Goal: Find specific page/section: Find specific page/section

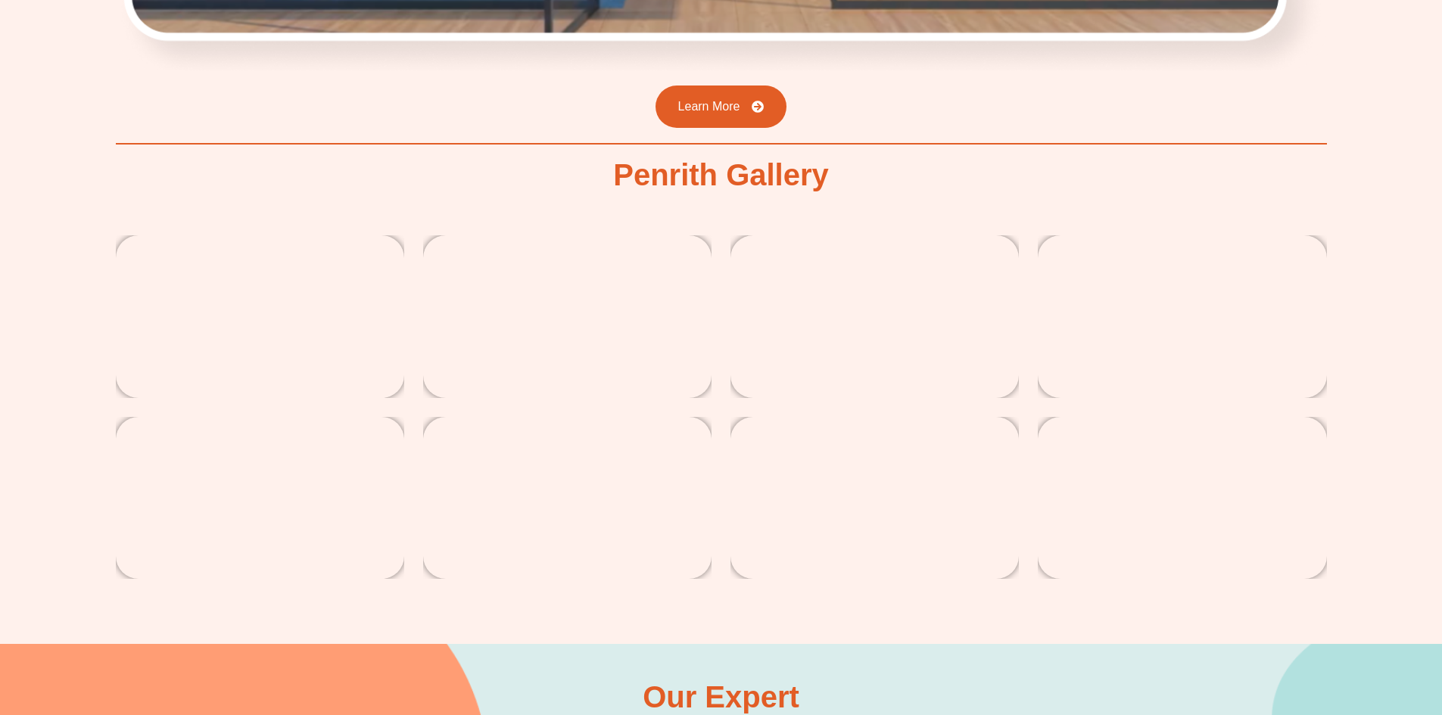
scroll to position [2647, 0]
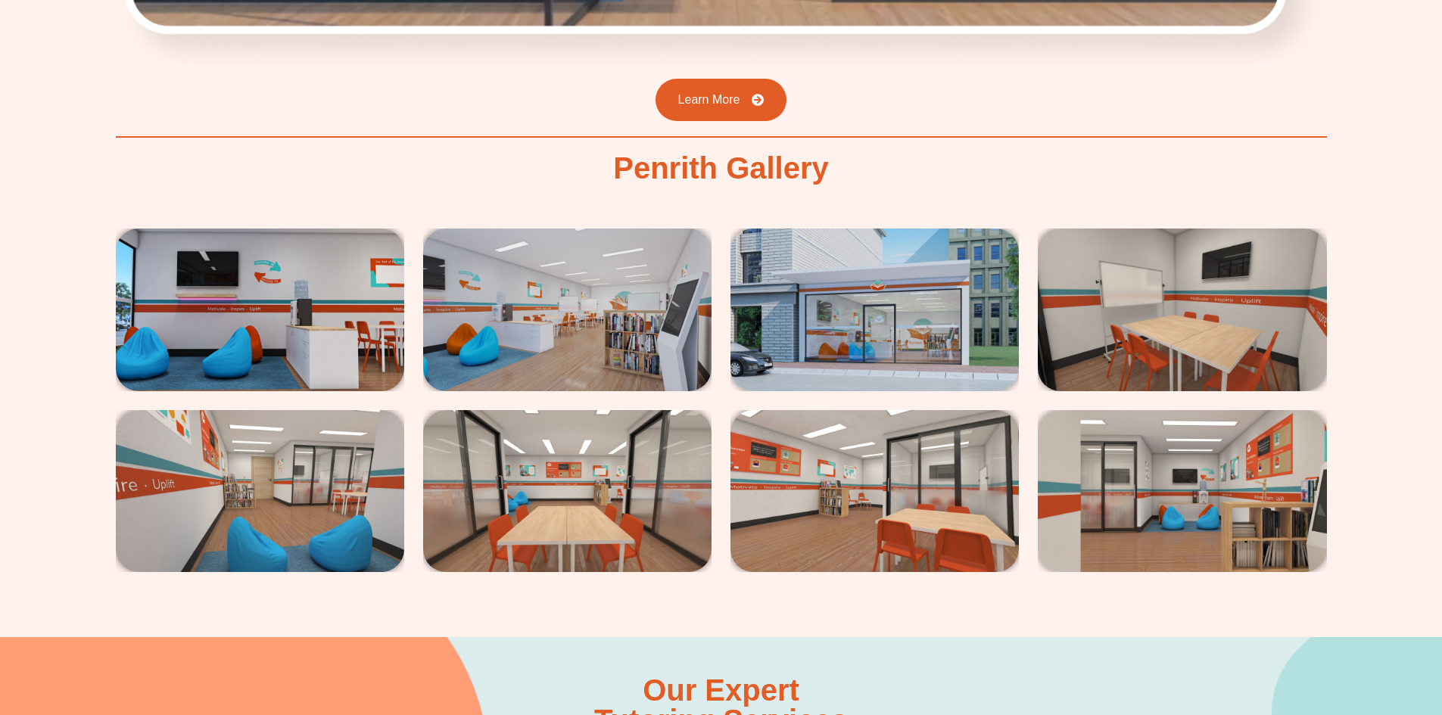
click at [288, 314] on img at bounding box center [260, 310] width 288 height 162
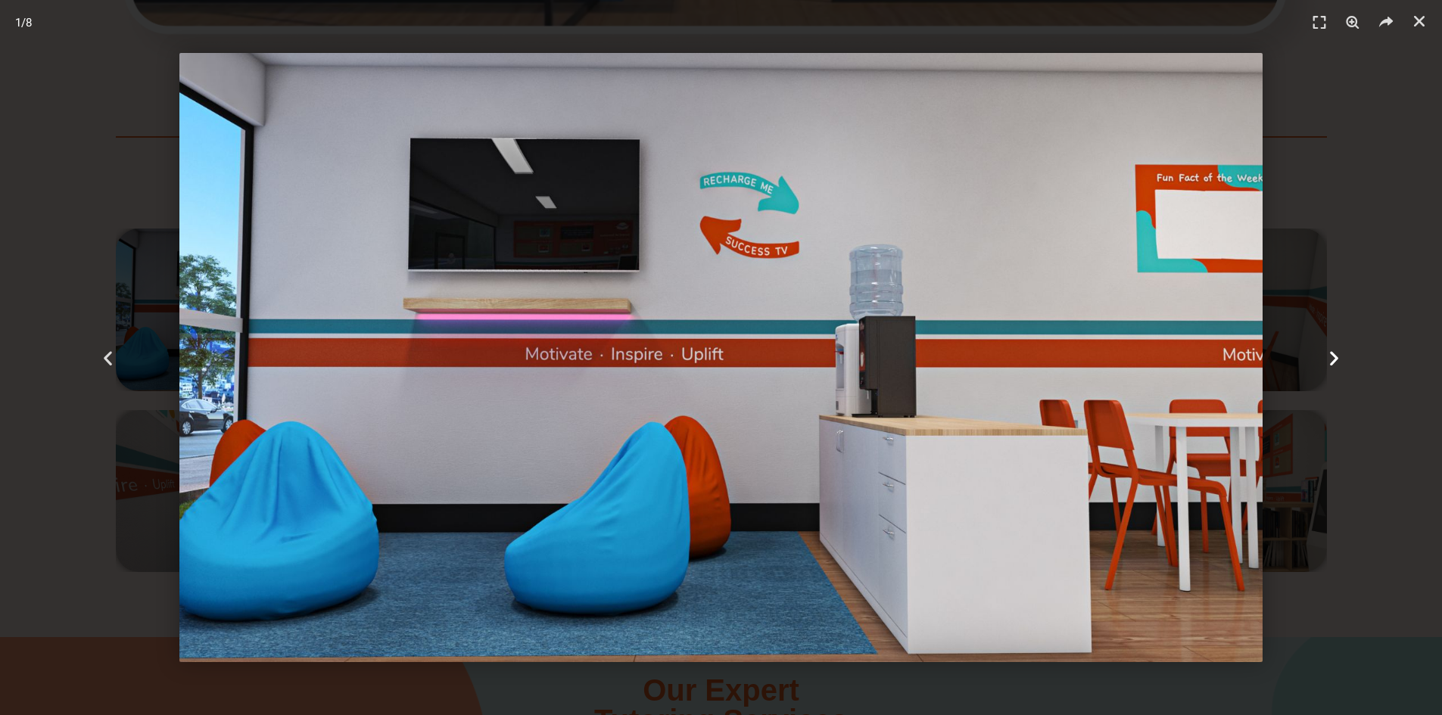
click at [1334, 361] on icon "Next slide" at bounding box center [1334, 357] width 19 height 19
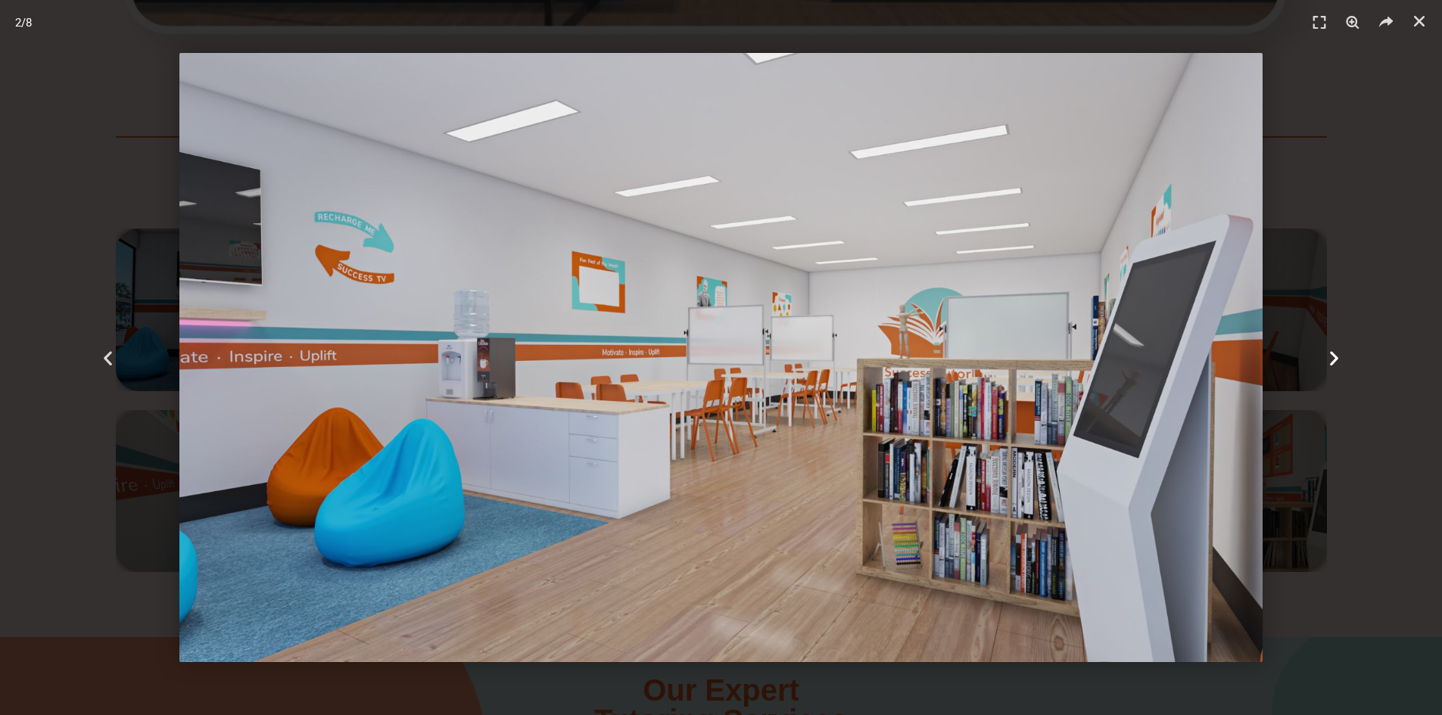
click at [1334, 361] on icon "Next slide" at bounding box center [1334, 357] width 19 height 19
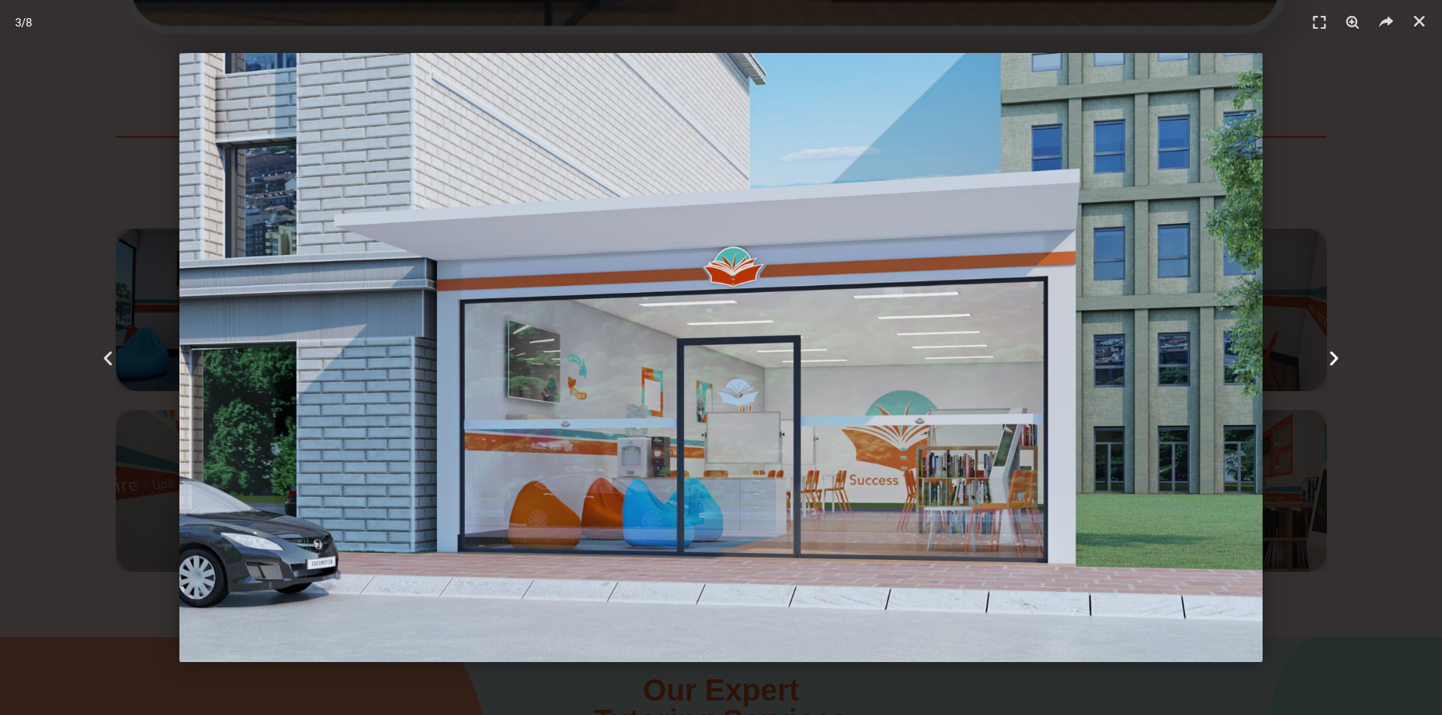
click at [1334, 361] on icon "Next slide" at bounding box center [1334, 357] width 19 height 19
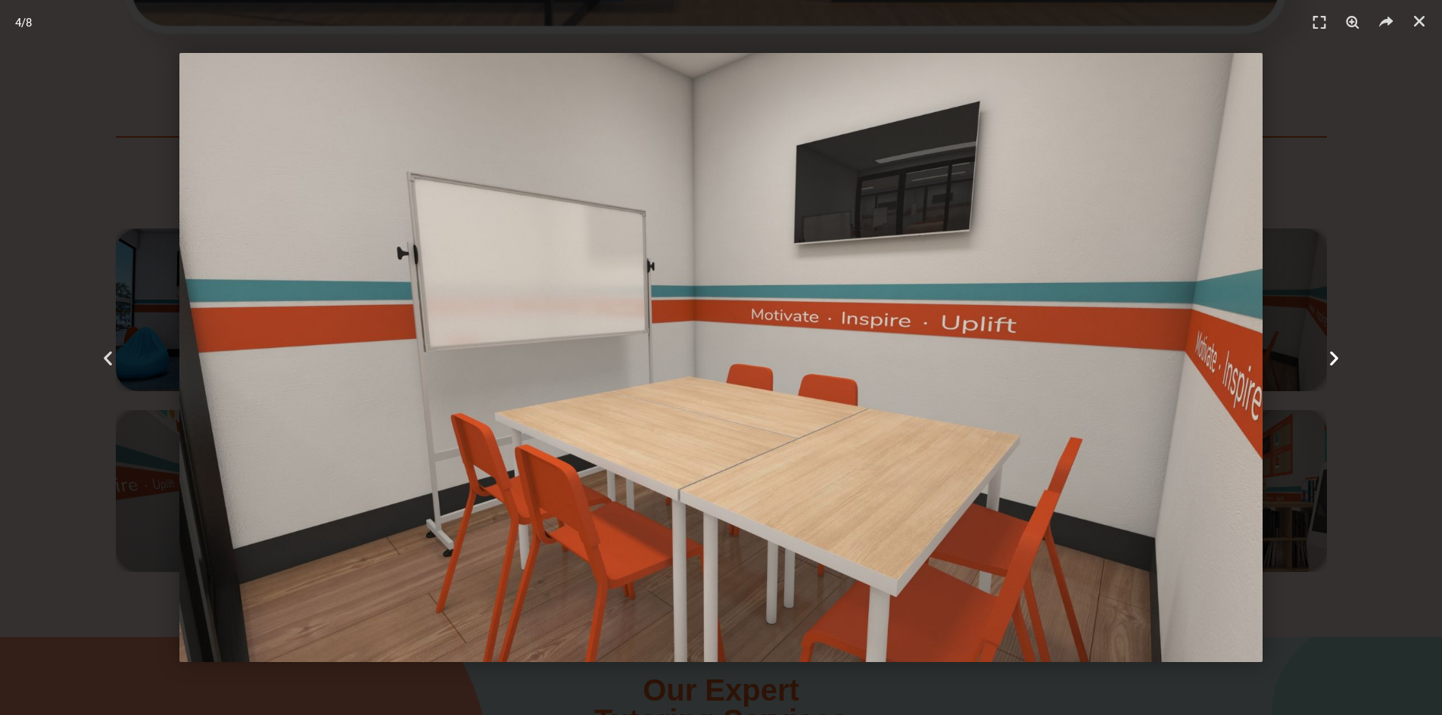
click at [1334, 361] on icon "Next slide" at bounding box center [1334, 357] width 19 height 19
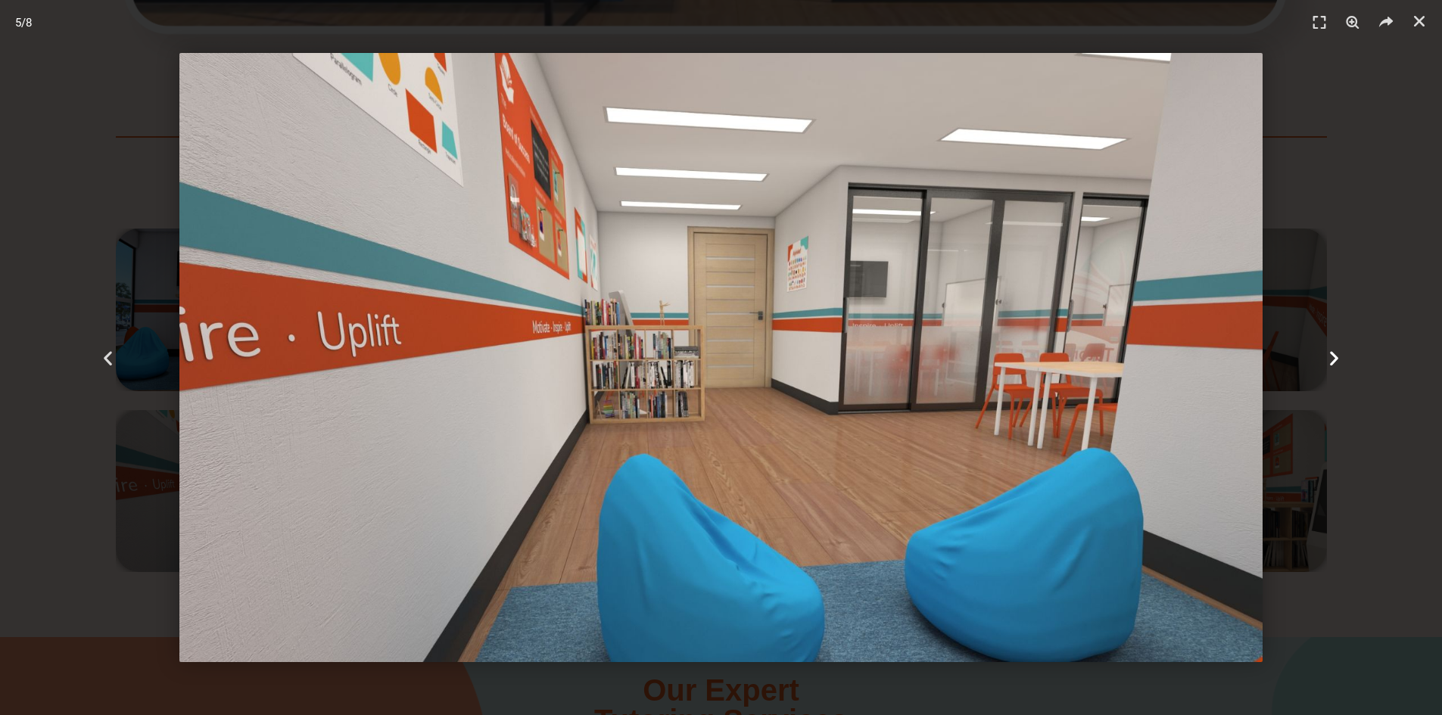
click at [1334, 361] on icon "Next slide" at bounding box center [1334, 357] width 19 height 19
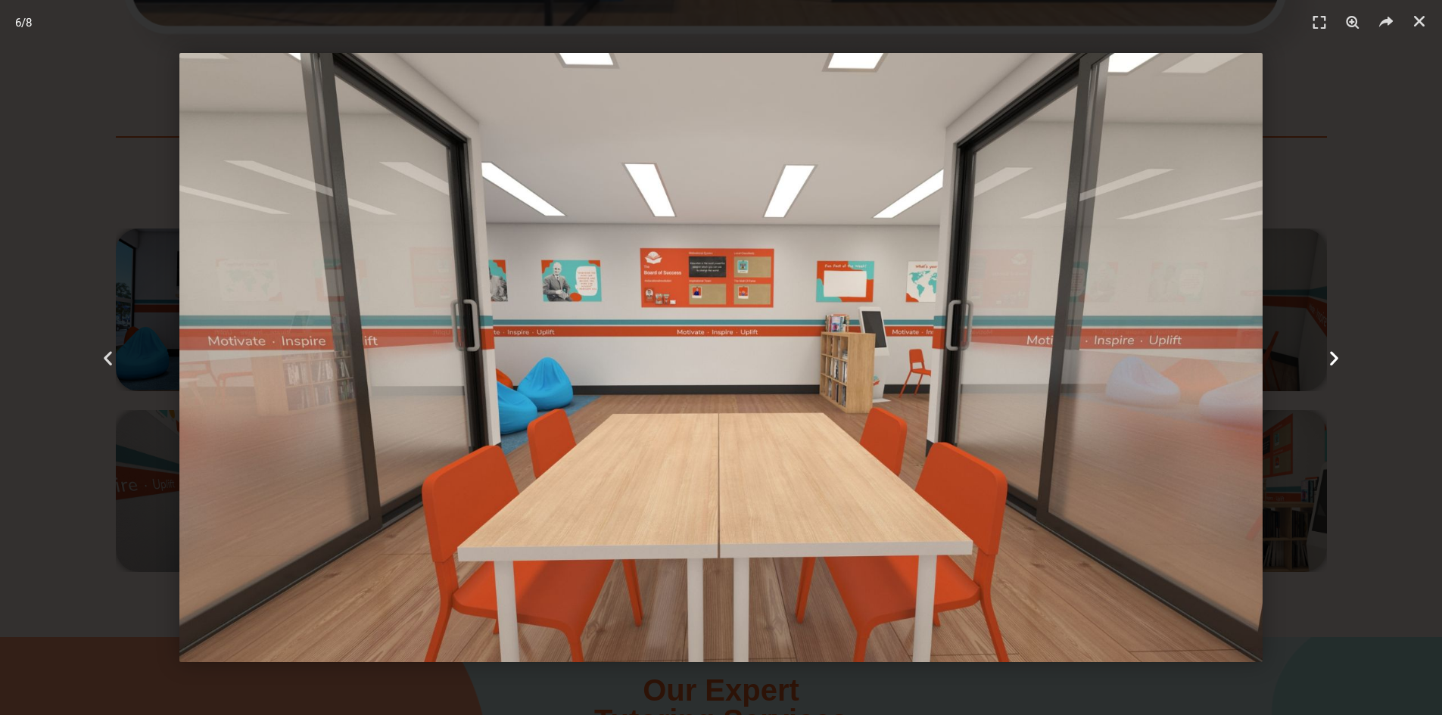
click at [1334, 361] on icon "Next slide" at bounding box center [1334, 357] width 19 height 19
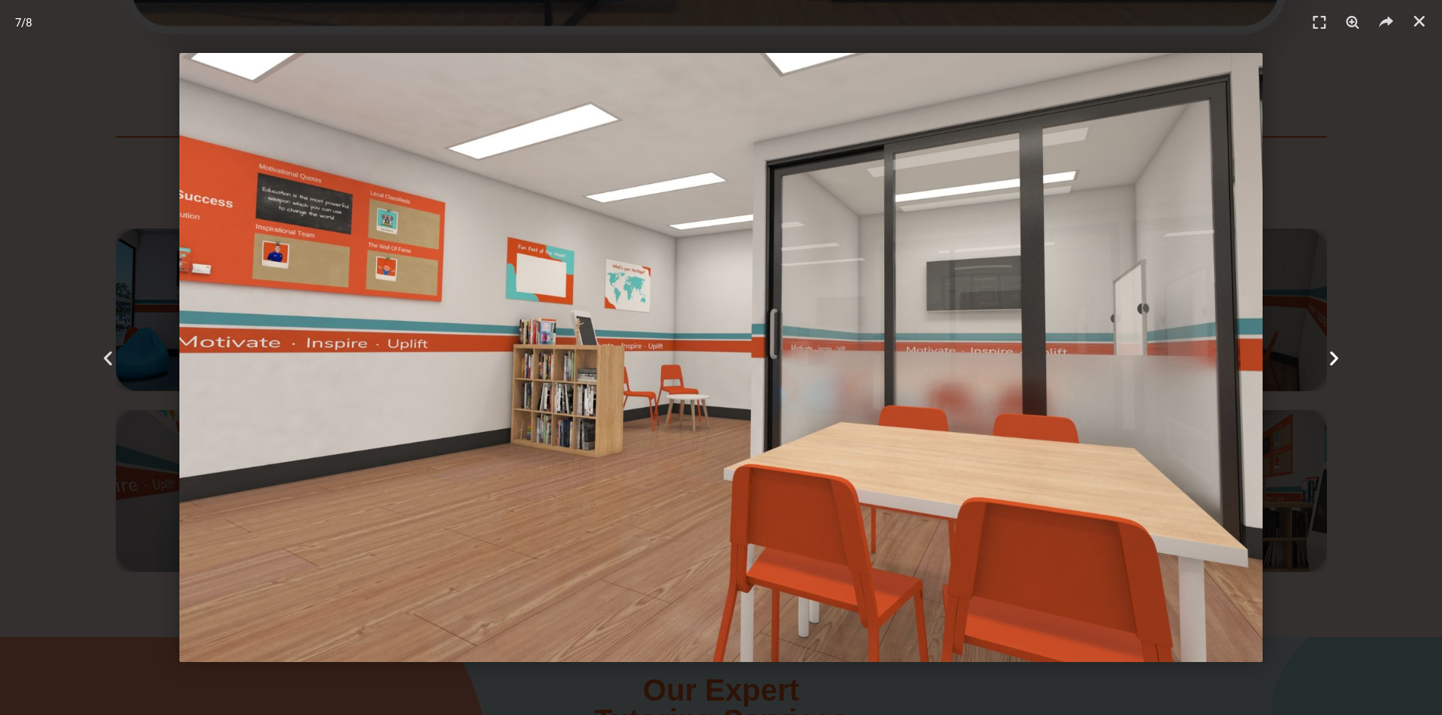
click at [1334, 361] on icon "Next slide" at bounding box center [1334, 357] width 19 height 19
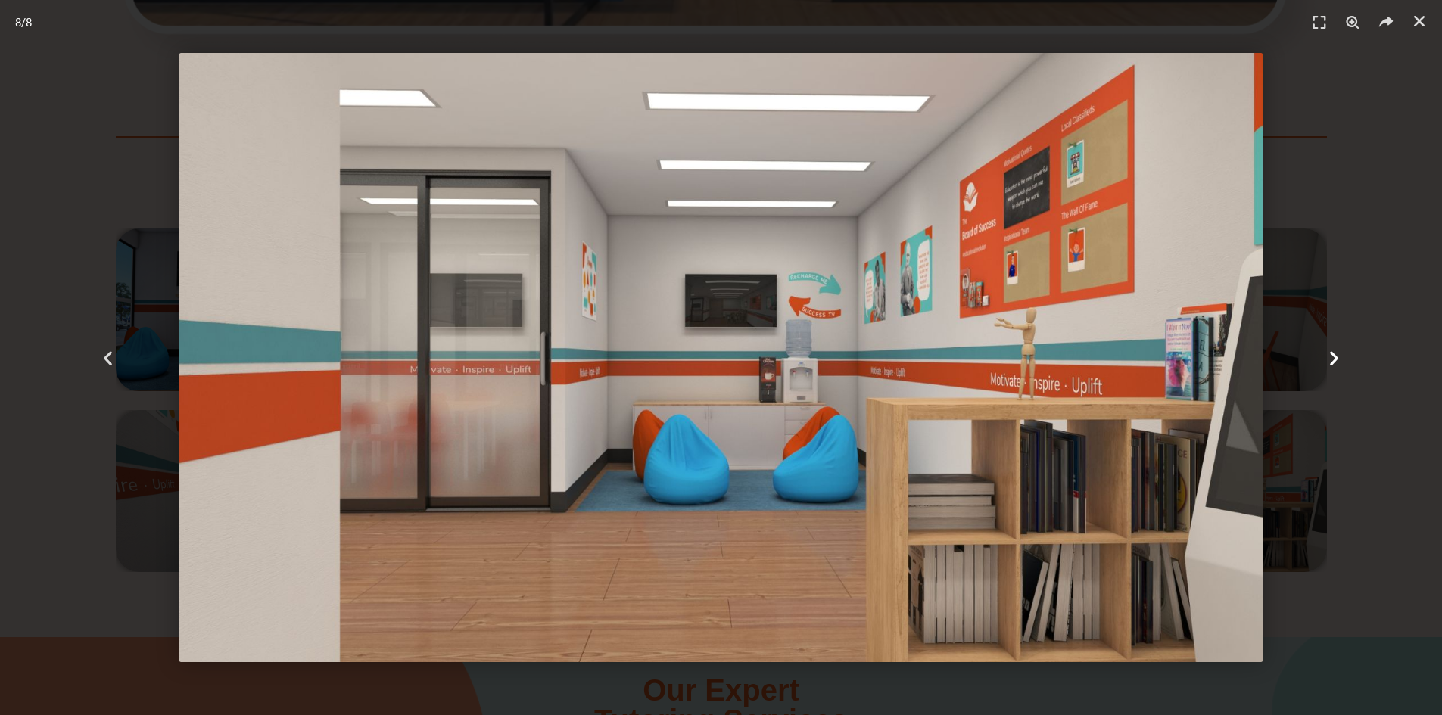
click at [1334, 361] on icon "Next slide" at bounding box center [1334, 357] width 19 height 19
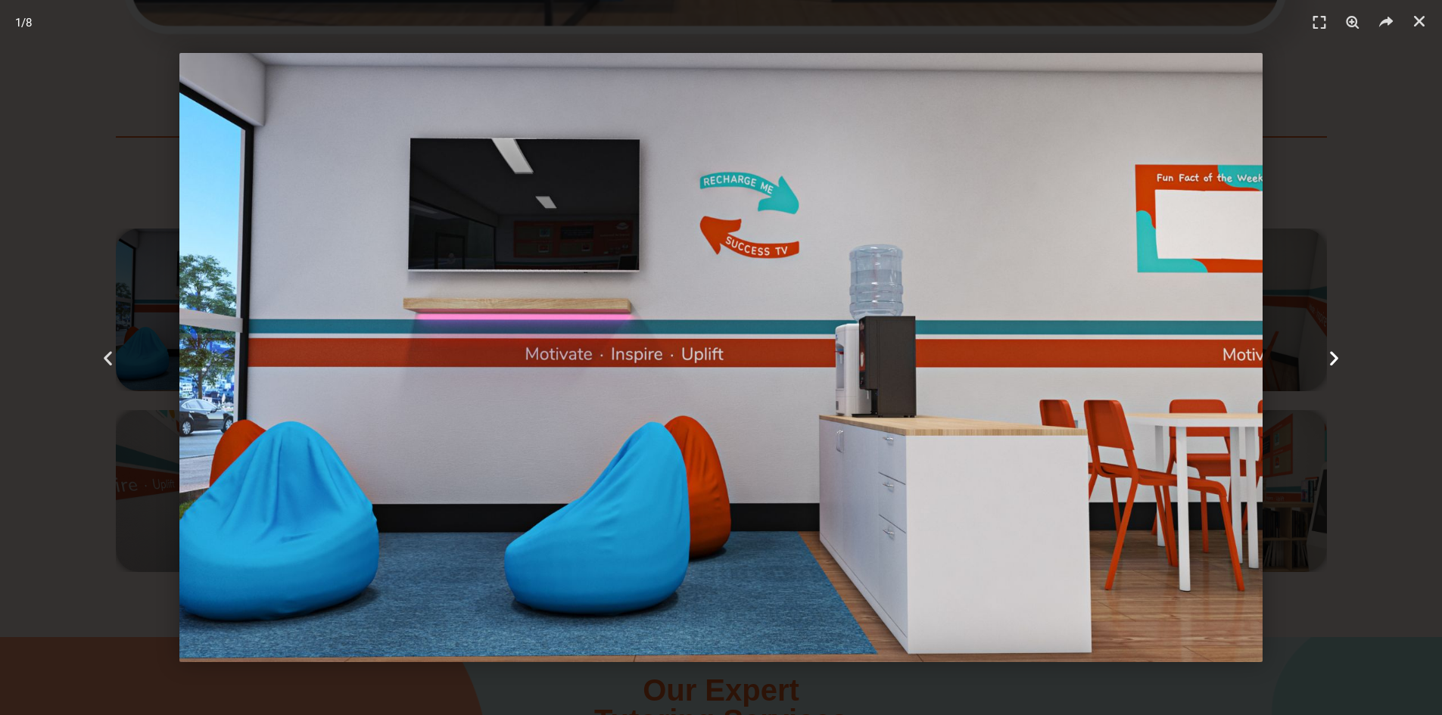
click at [1334, 361] on icon "Next slide" at bounding box center [1334, 357] width 19 height 19
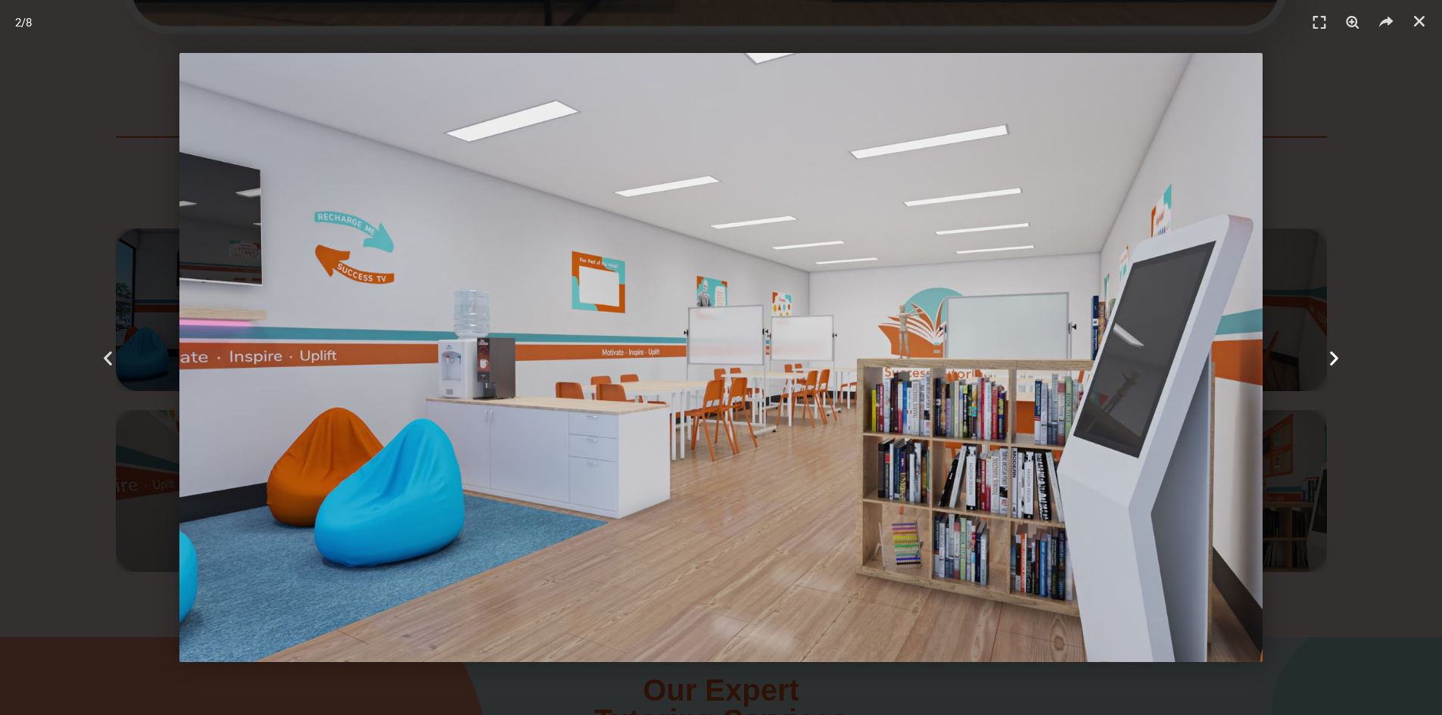
click at [1334, 361] on icon "Next slide" at bounding box center [1334, 357] width 19 height 19
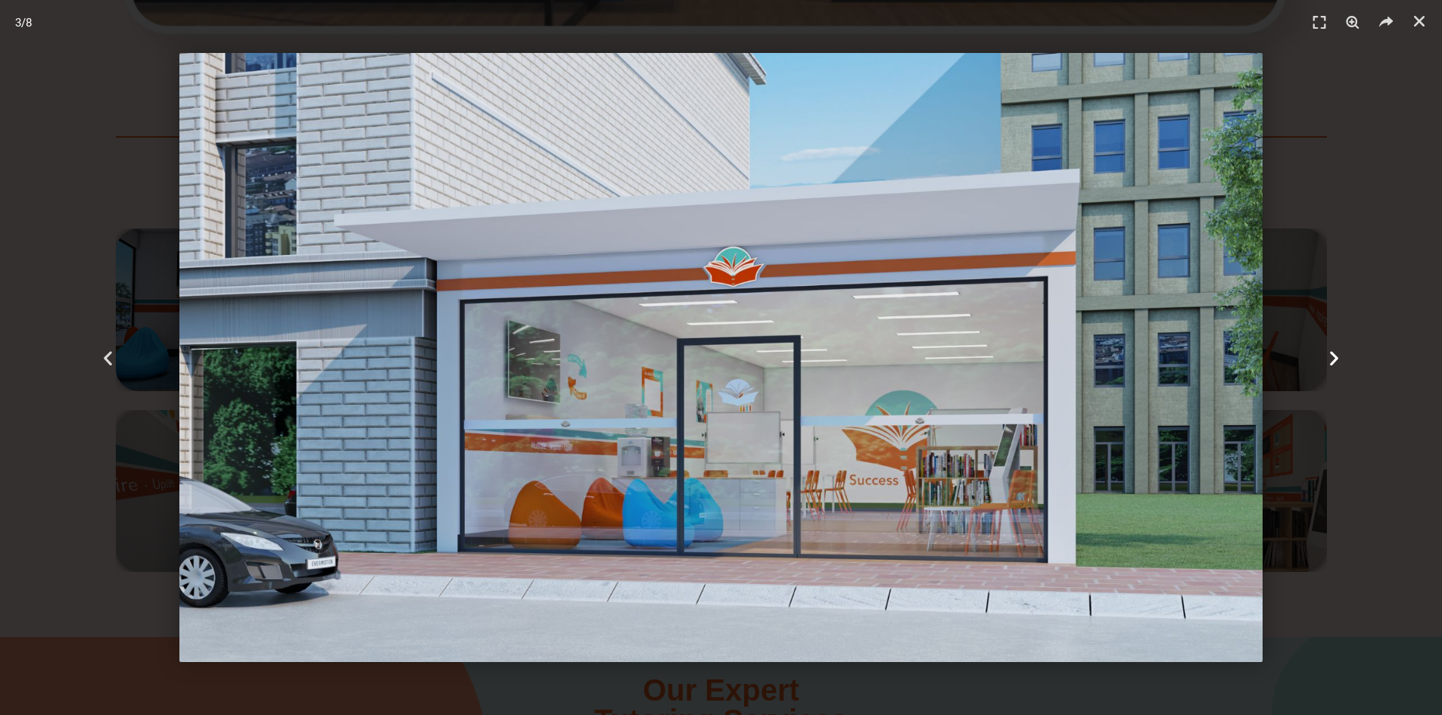
click at [1334, 361] on icon "Next slide" at bounding box center [1334, 357] width 19 height 19
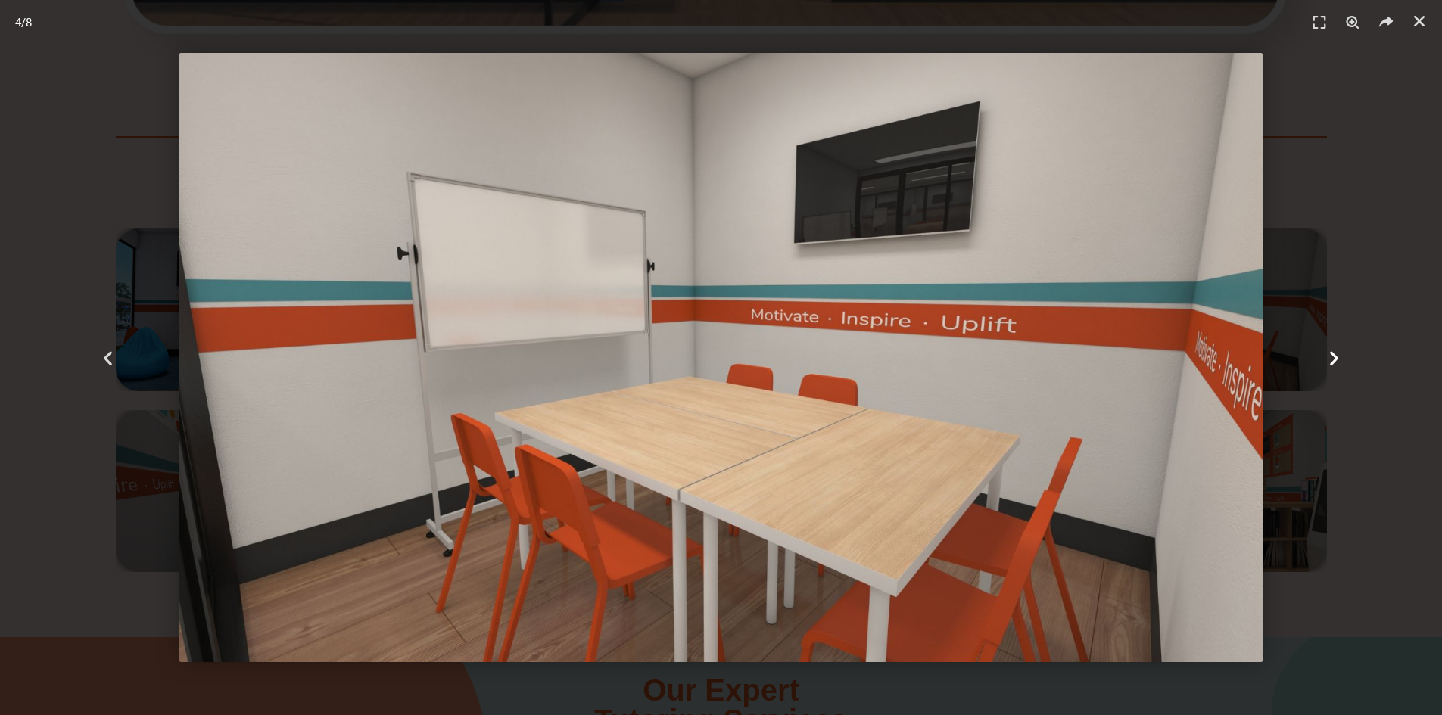
click at [1334, 361] on icon "Next slide" at bounding box center [1334, 357] width 19 height 19
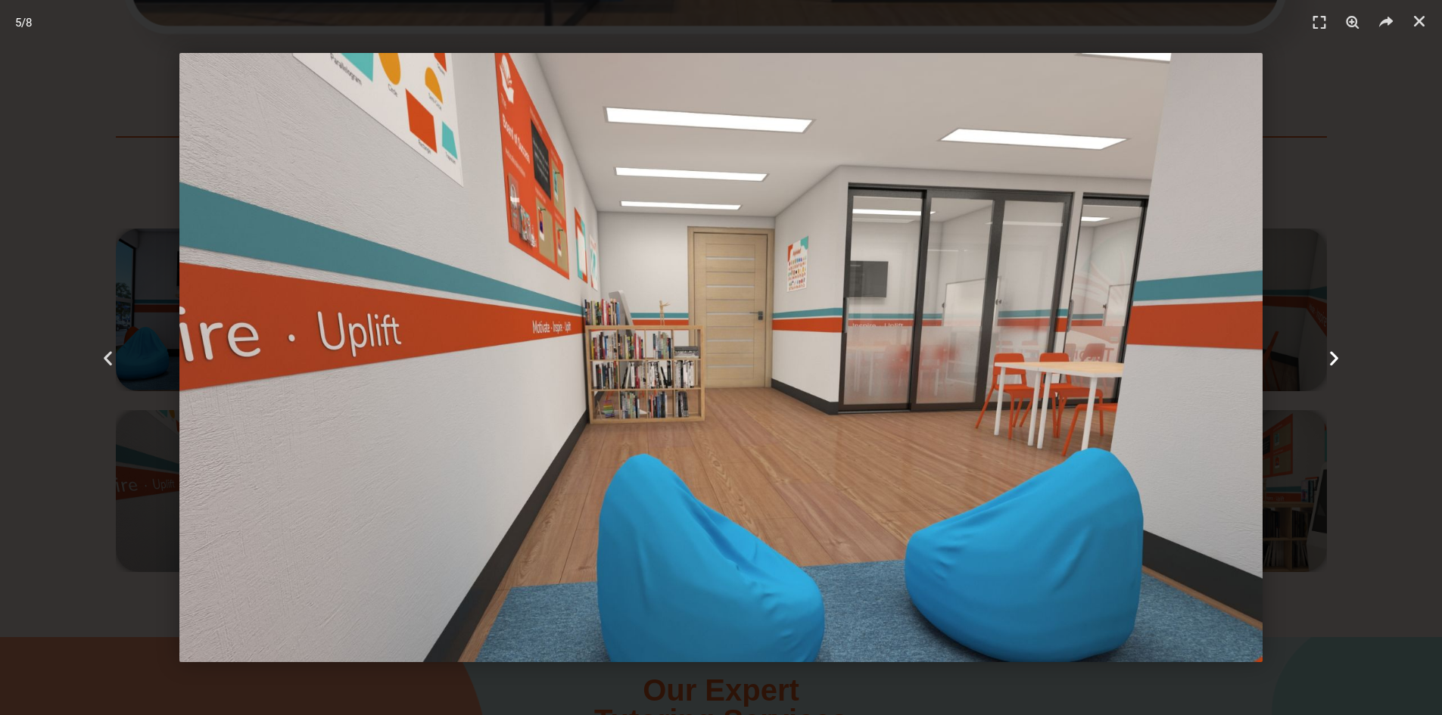
click at [1334, 361] on icon "Next slide" at bounding box center [1334, 357] width 19 height 19
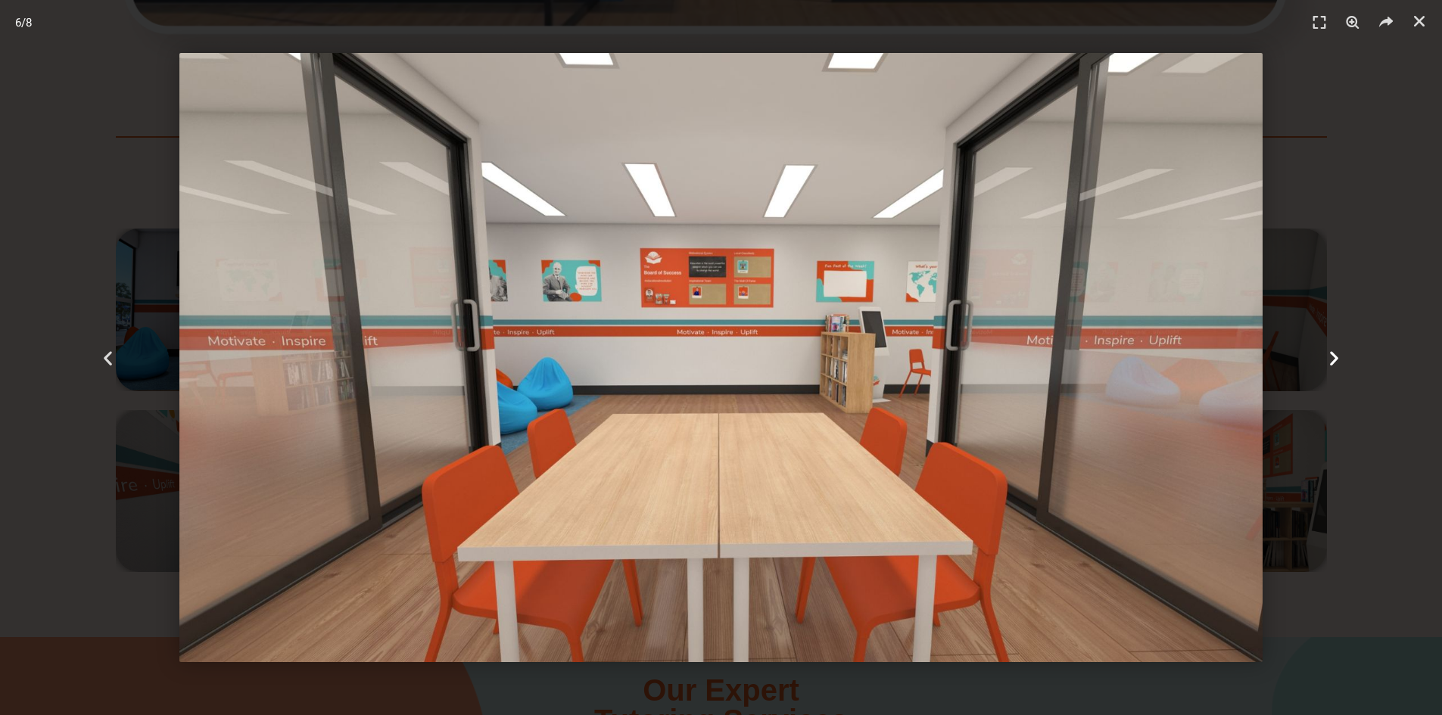
click at [1334, 361] on icon "Next slide" at bounding box center [1334, 357] width 19 height 19
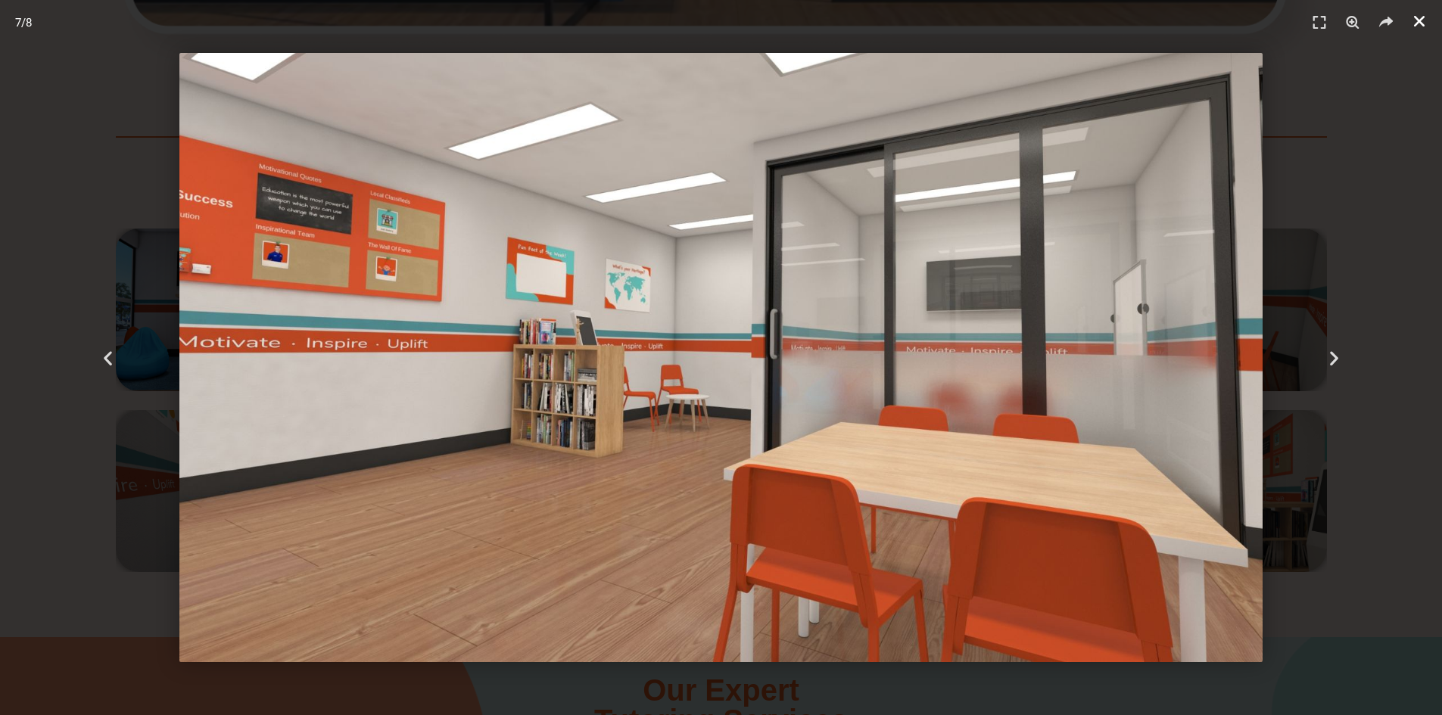
click at [1420, 20] on icon "Close (Esc)" at bounding box center [1419, 21] width 15 height 15
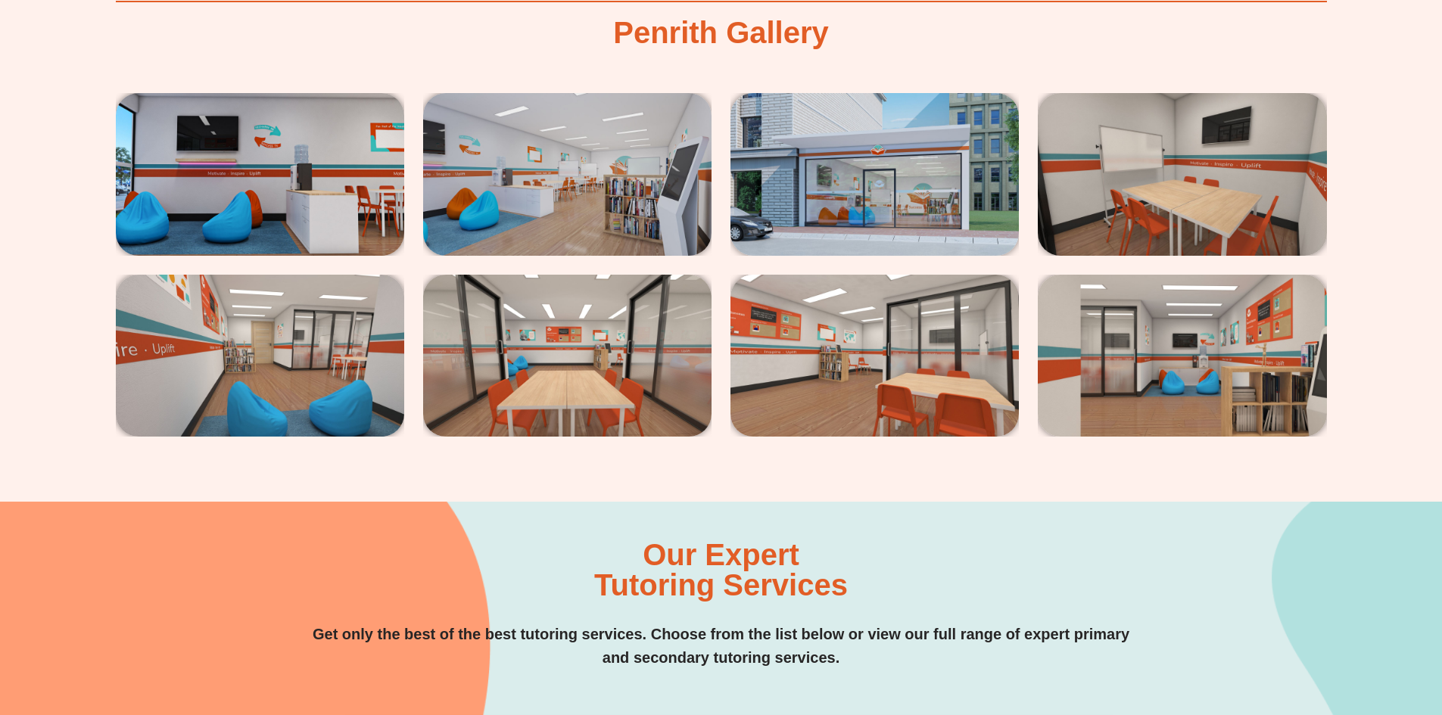
scroll to position [3101, 0]
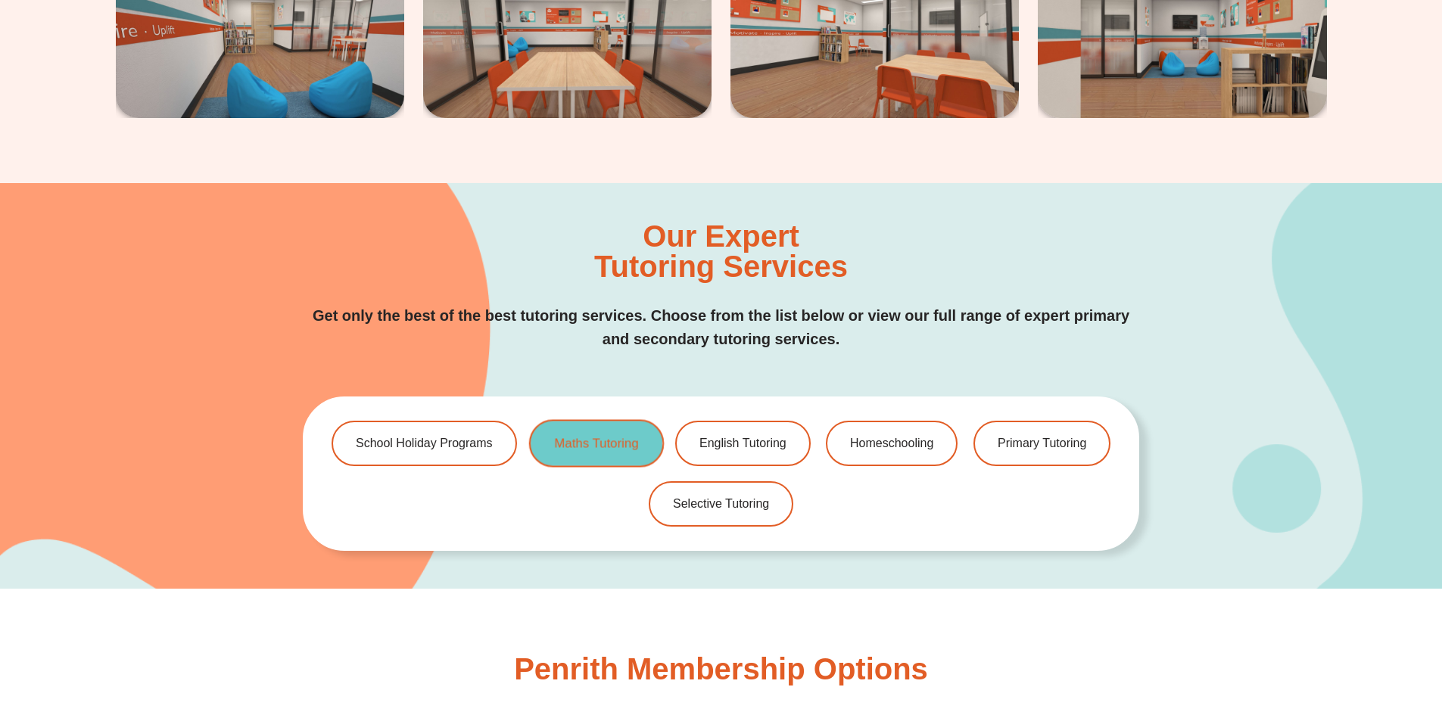
click at [577, 447] on span "Maths Tutoring" at bounding box center [596, 444] width 84 height 13
click at [623, 442] on span "Maths Tutoring" at bounding box center [596, 444] width 84 height 13
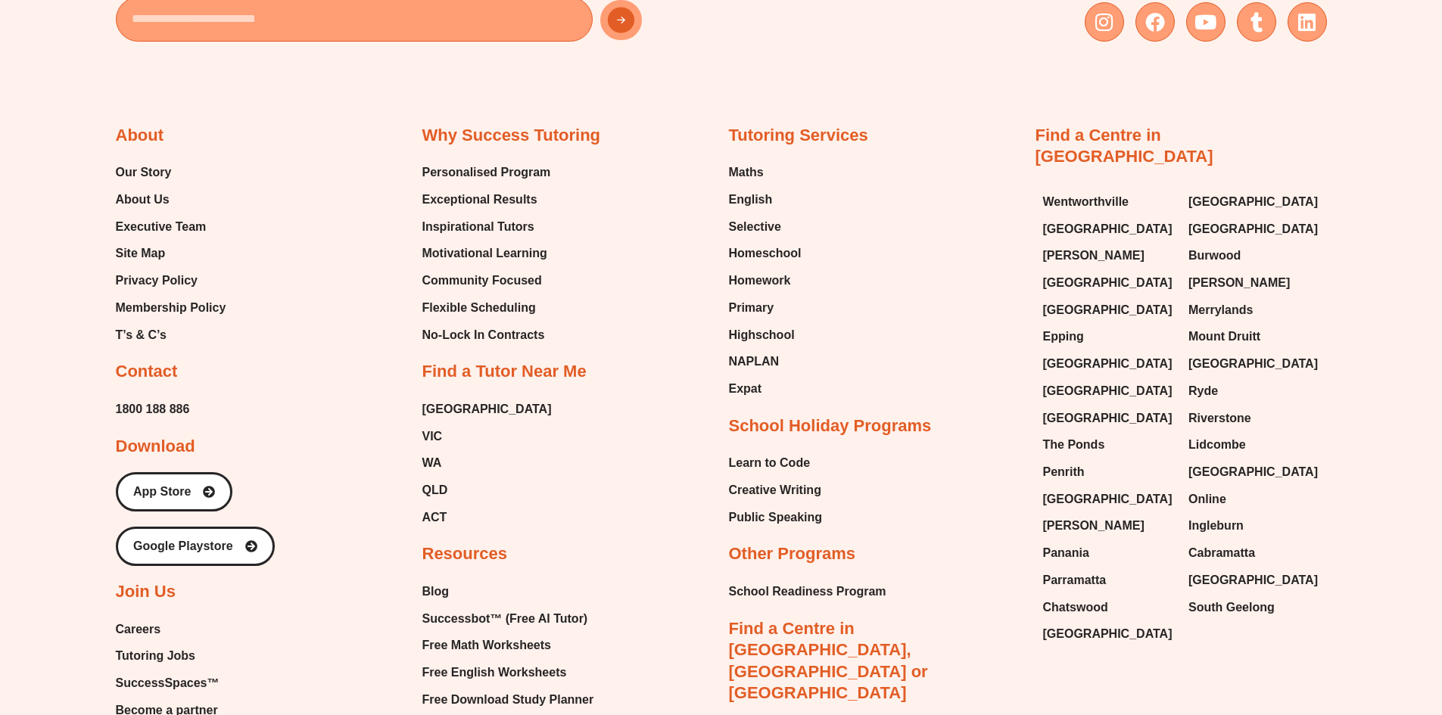
scroll to position [908, 0]
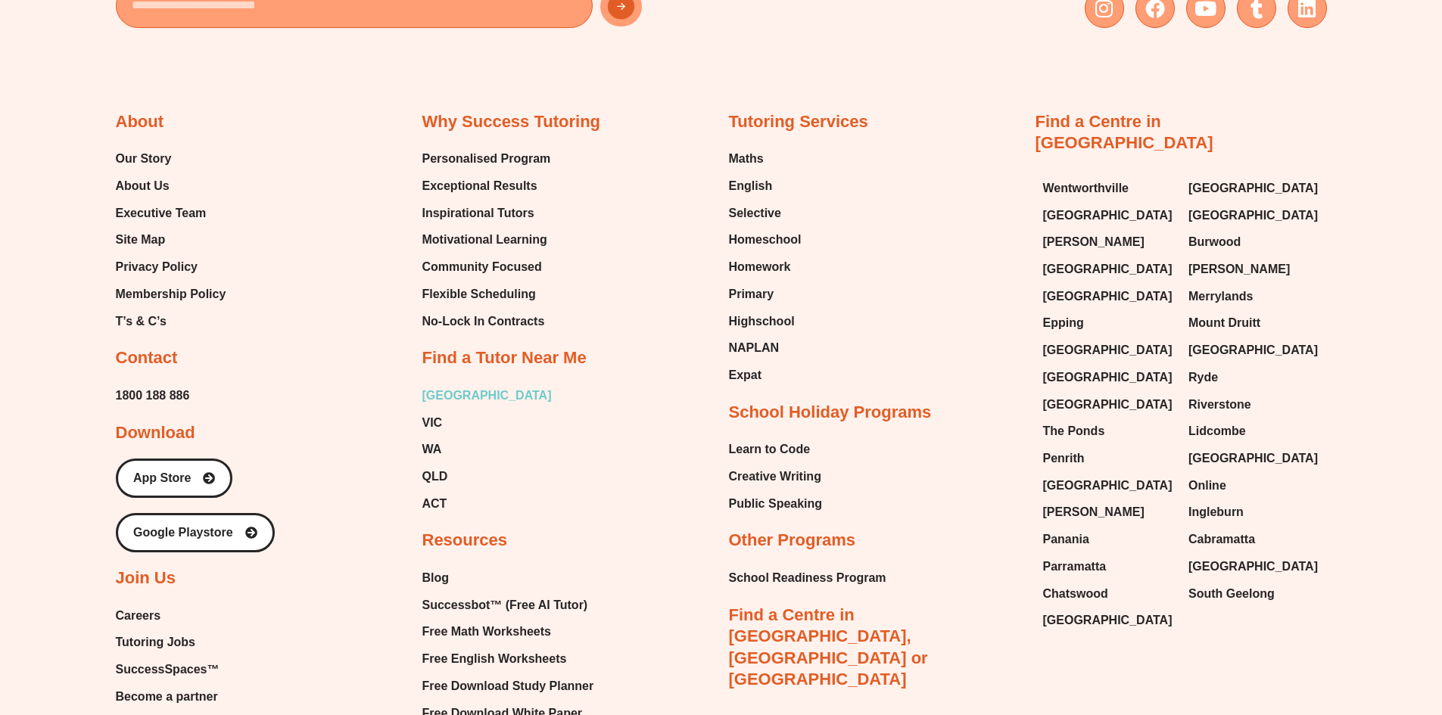
click at [437, 391] on span "[GEOGRAPHIC_DATA]" at bounding box center [486, 396] width 129 height 23
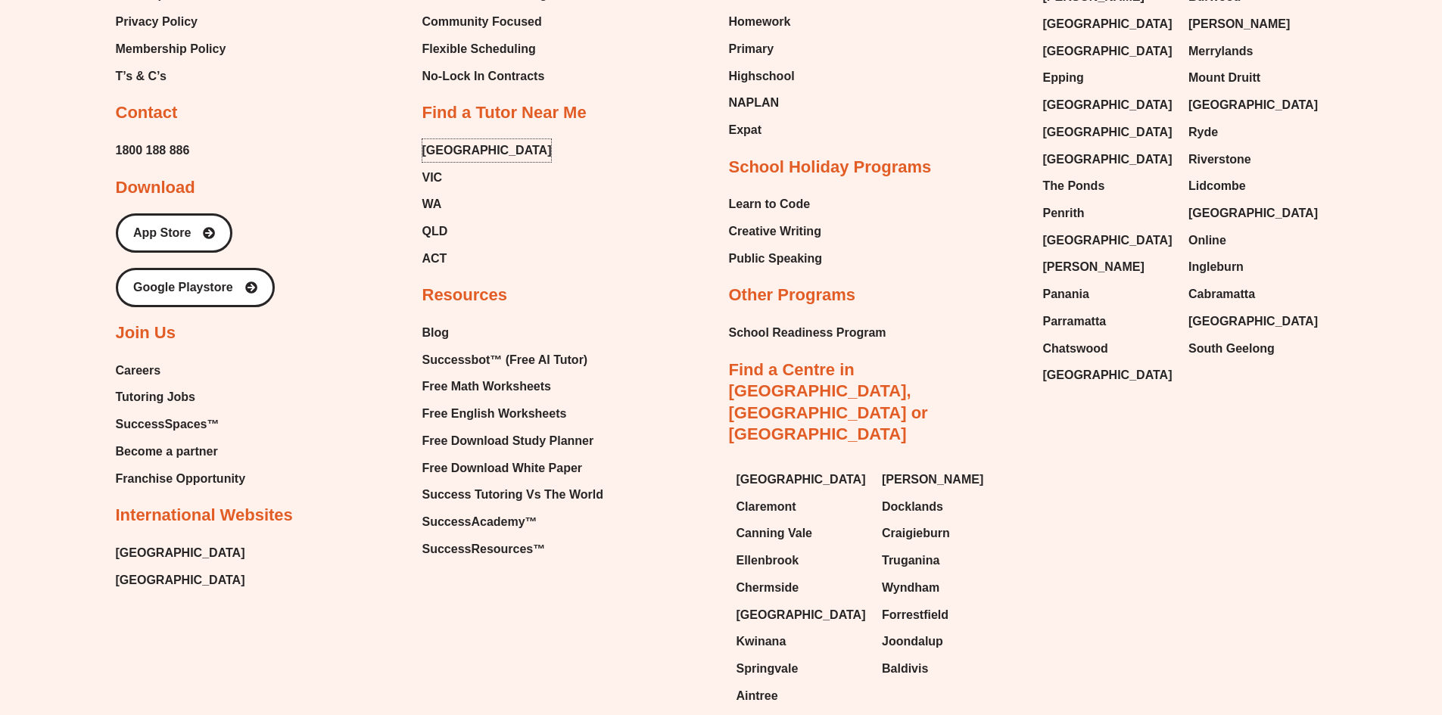
scroll to position [1211, 0]
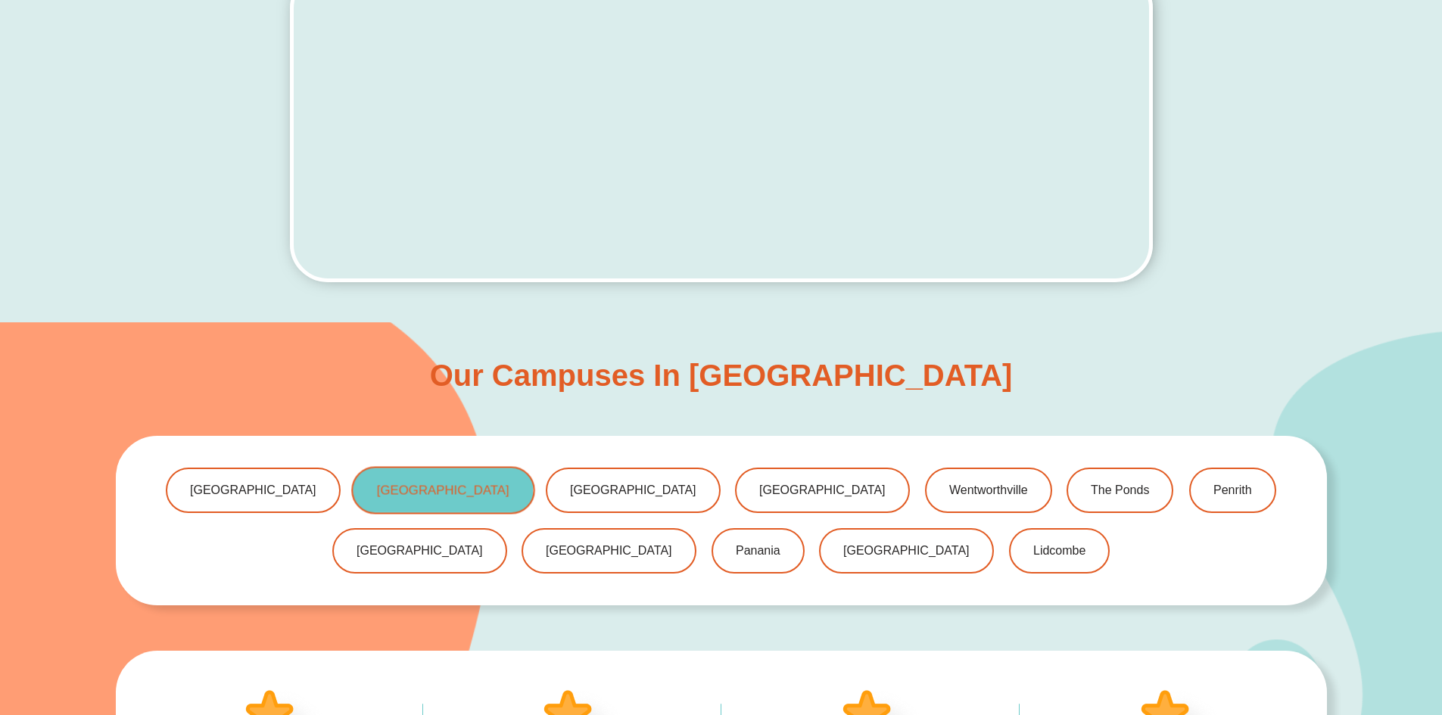
scroll to position [678, 0]
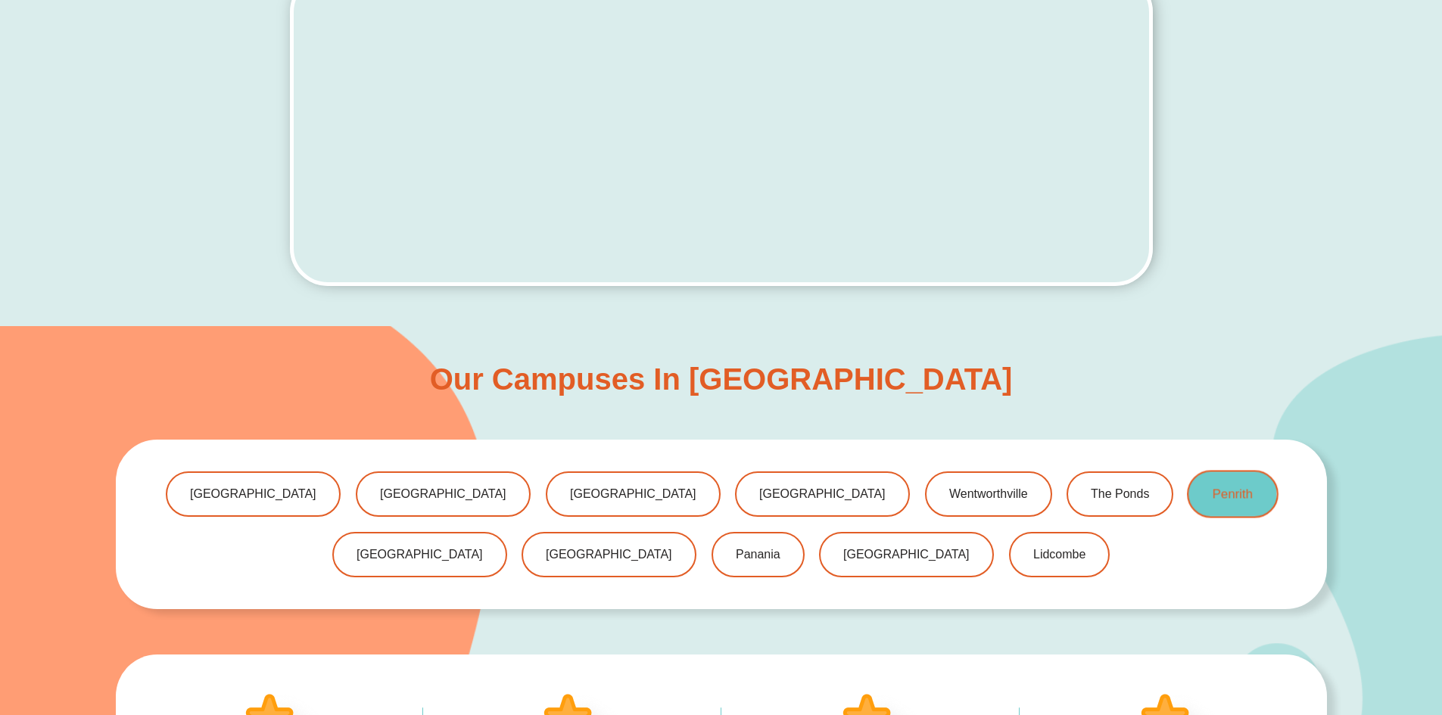
click at [1213, 496] on span "Penrith" at bounding box center [1233, 494] width 40 height 13
